Goal: Find specific page/section: Find specific page/section

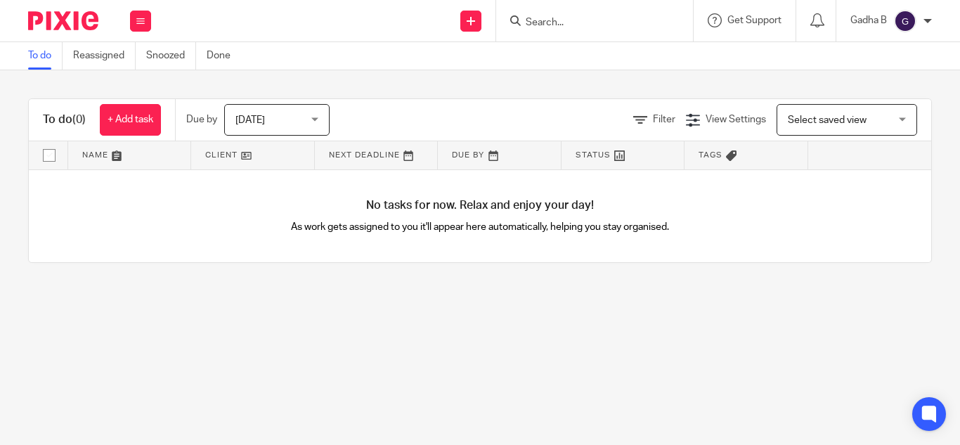
click at [566, 17] on input "Search" at bounding box center [588, 23] width 127 height 13
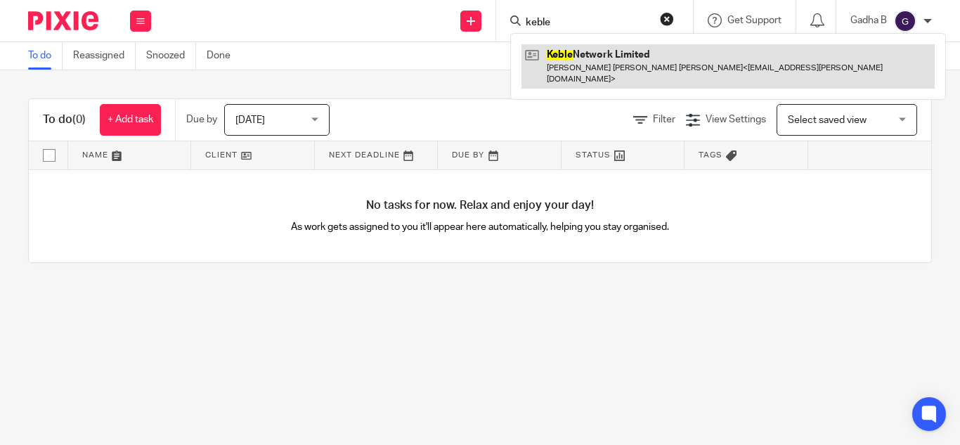
type input "keble"
click at [584, 61] on link at bounding box center [728, 66] width 413 height 44
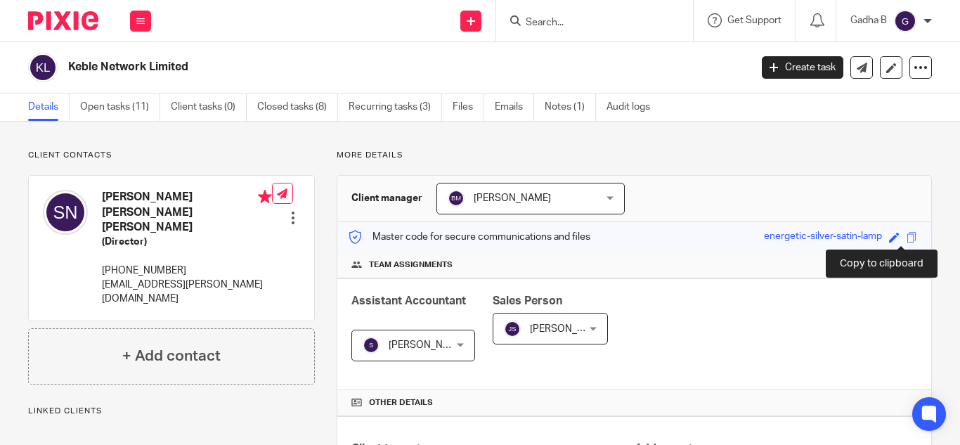
click at [907, 236] on span at bounding box center [912, 237] width 11 height 11
